Goal: Check status: Check status

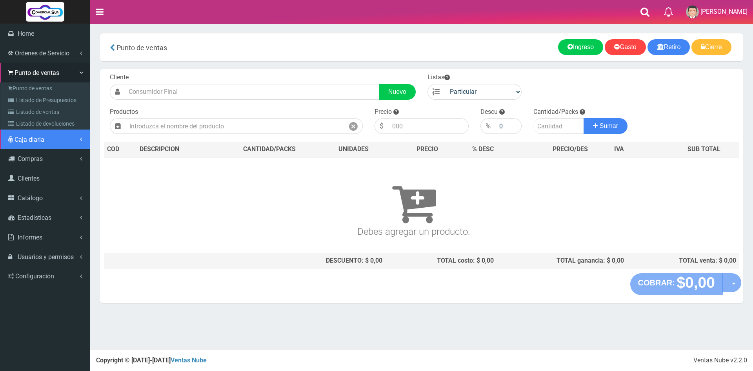
click at [49, 130] on link "Caja diaria" at bounding box center [45, 139] width 90 height 20
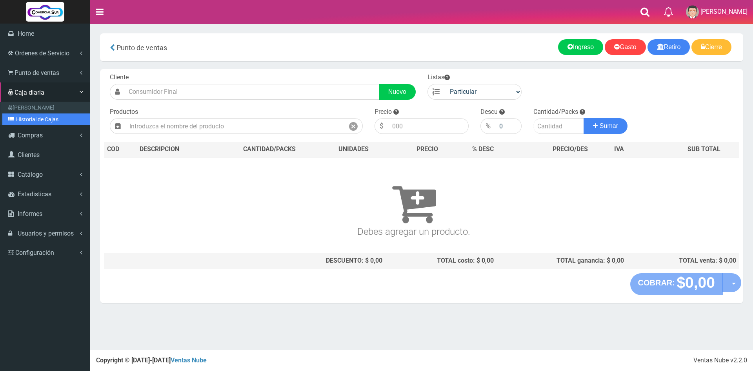
click at [41, 117] on link "Historial de Cajas" at bounding box center [45, 119] width 87 height 12
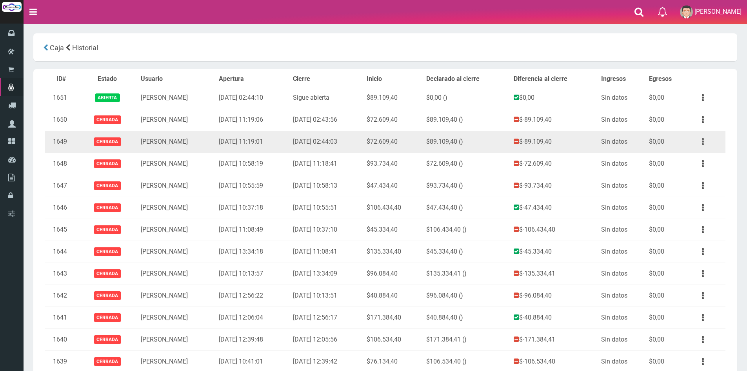
click at [705, 135] on button "button" at bounding box center [703, 142] width 18 height 14
click at [694, 161] on link "Ver" at bounding box center [680, 160] width 62 height 17
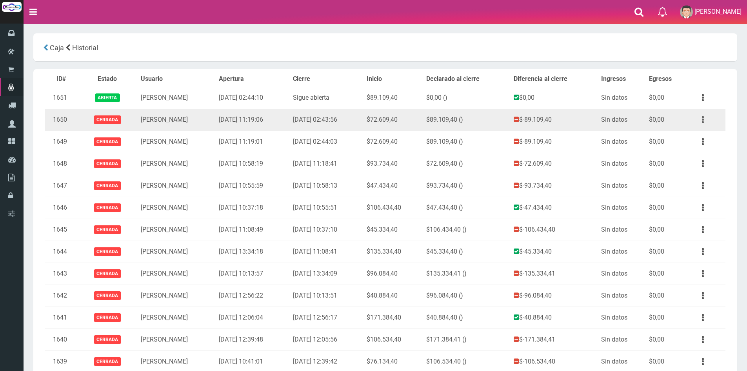
click at [702, 121] on icon "button" at bounding box center [703, 120] width 2 height 14
click at [694, 136] on link "Ver" at bounding box center [680, 138] width 62 height 17
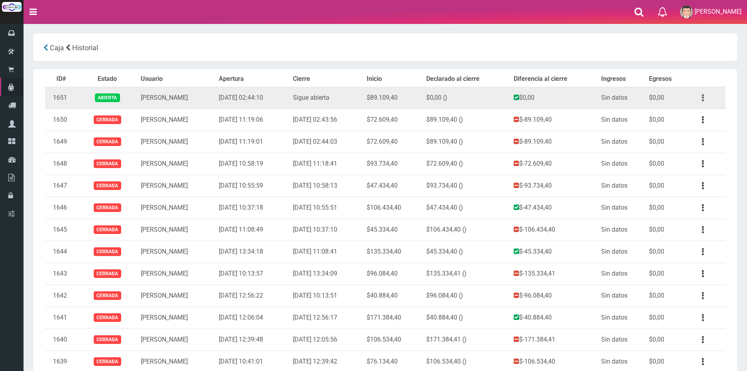
click at [700, 98] on button "button" at bounding box center [703, 98] width 18 height 14
click at [694, 111] on link "Ver" at bounding box center [680, 116] width 62 height 17
